Goal: Task Accomplishment & Management: Use online tool/utility

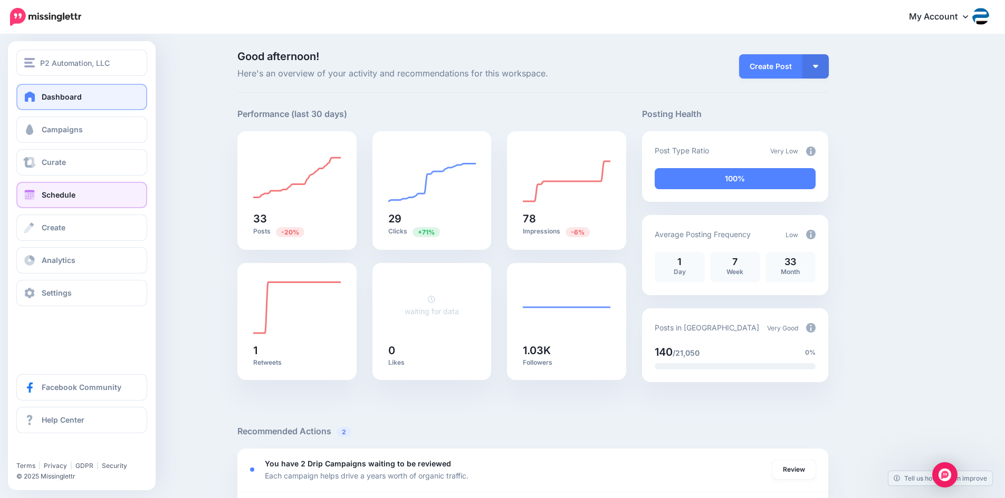
click at [31, 191] on span at bounding box center [30, 195] width 14 height 11
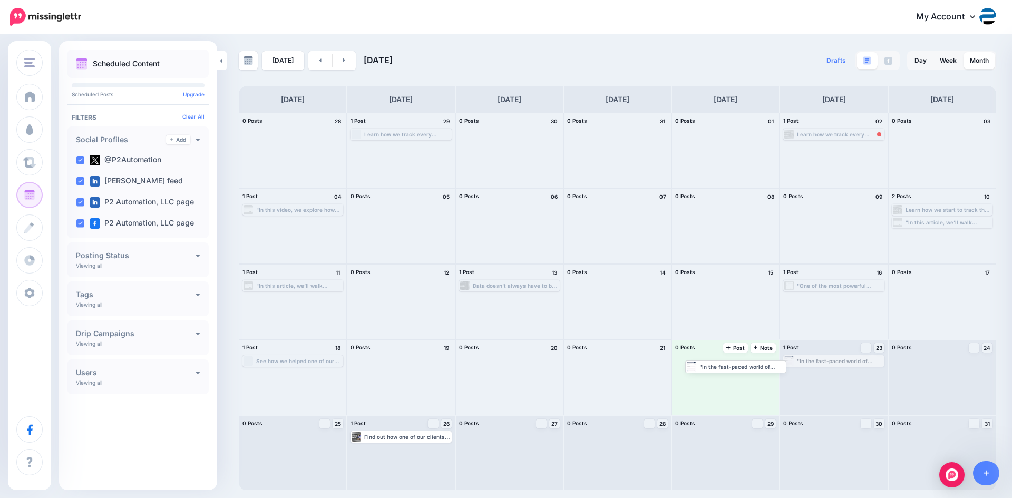
drag, startPoint x: 822, startPoint y: 361, endPoint x: 723, endPoint y: 366, distance: 98.8
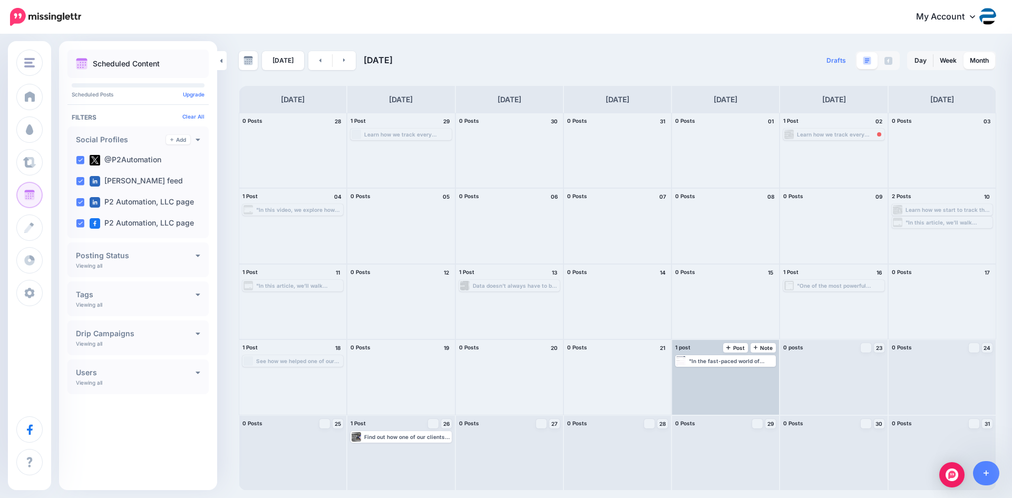
click at [725, 363] on div ""In the fast-paced world of event management, staying on top of deadlines and t…" at bounding box center [732, 361] width 86 height 6
click at [750, 373] on img at bounding box center [751, 373] width 5 height 5
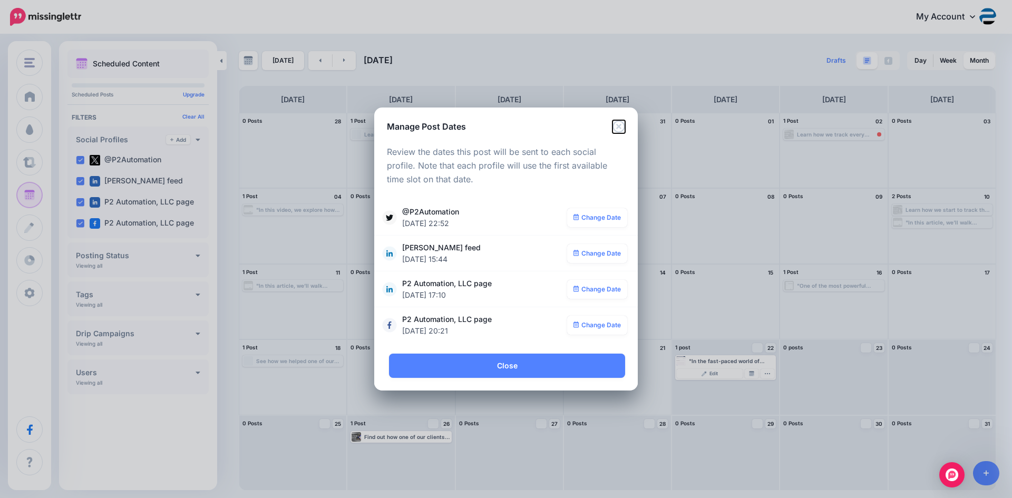
click at [620, 124] on icon "Close" at bounding box center [619, 126] width 13 height 13
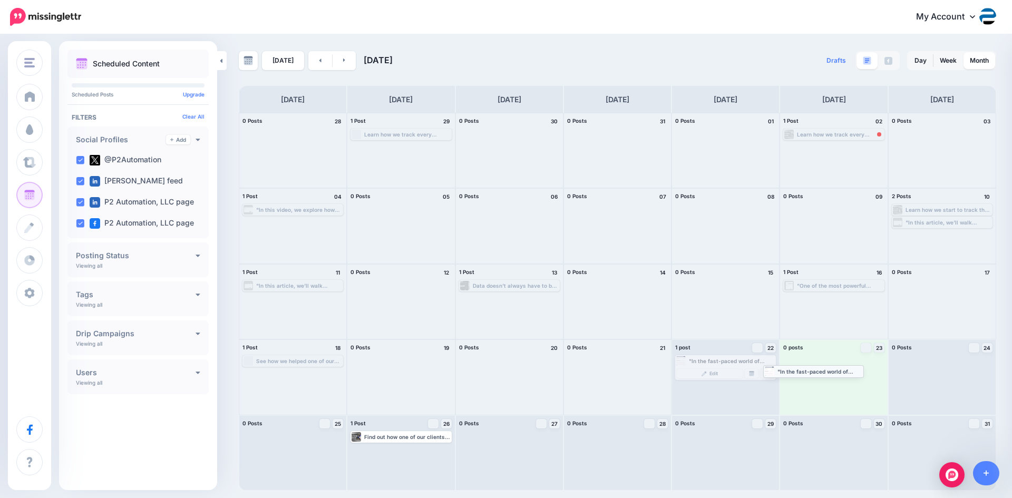
drag, startPoint x: 736, startPoint y: 361, endPoint x: 824, endPoint y: 371, distance: 88.6
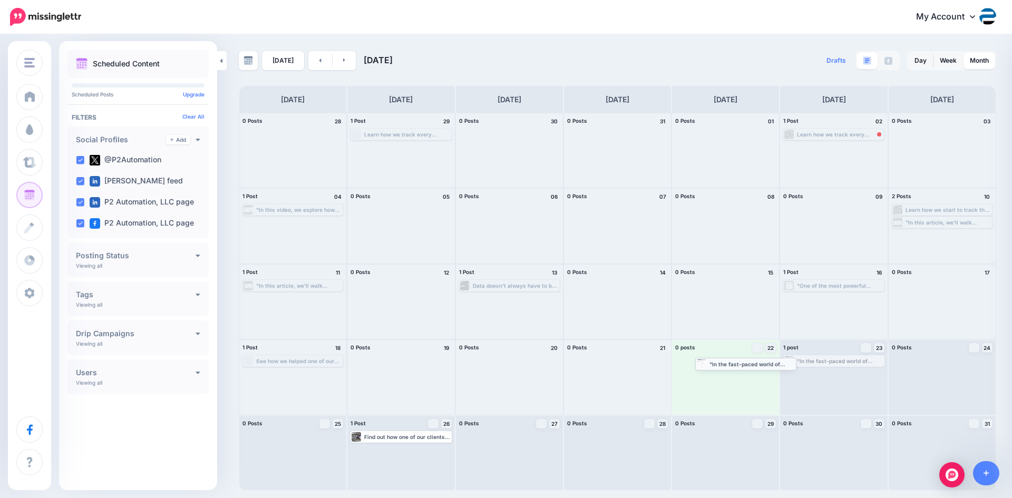
drag, startPoint x: 819, startPoint y: 363, endPoint x: 713, endPoint y: 366, distance: 105.5
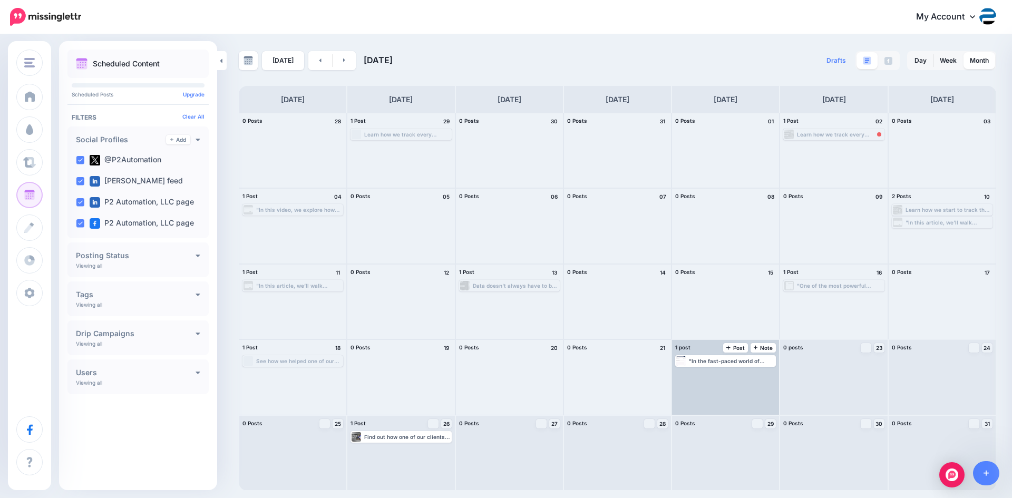
click at [748, 361] on div ""In the fast-paced world of event management, staying on top of deadlines and t…" at bounding box center [732, 361] width 86 height 6
click at [752, 369] on link "Manage Dates" at bounding box center [752, 373] width 14 height 9
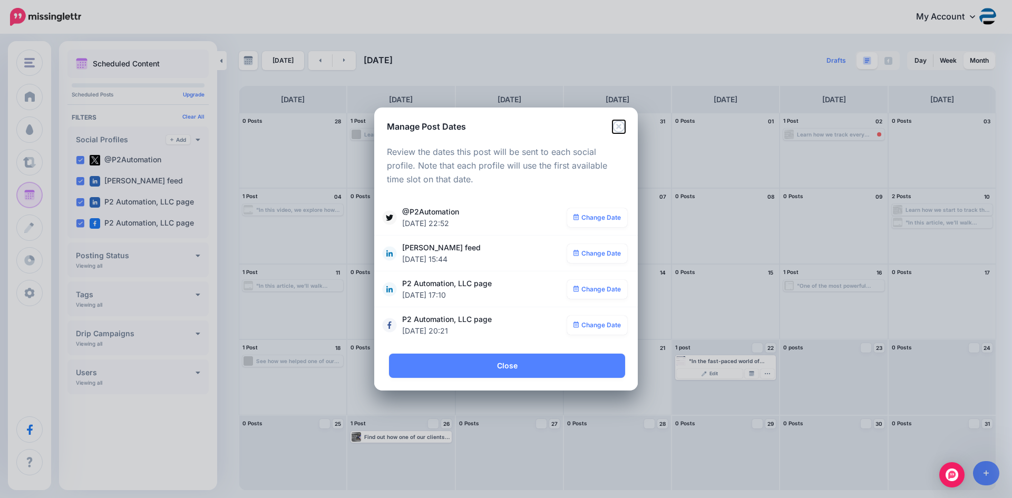
click at [617, 129] on icon "Close" at bounding box center [619, 126] width 12 height 12
